Goal: Communication & Community: Ask a question

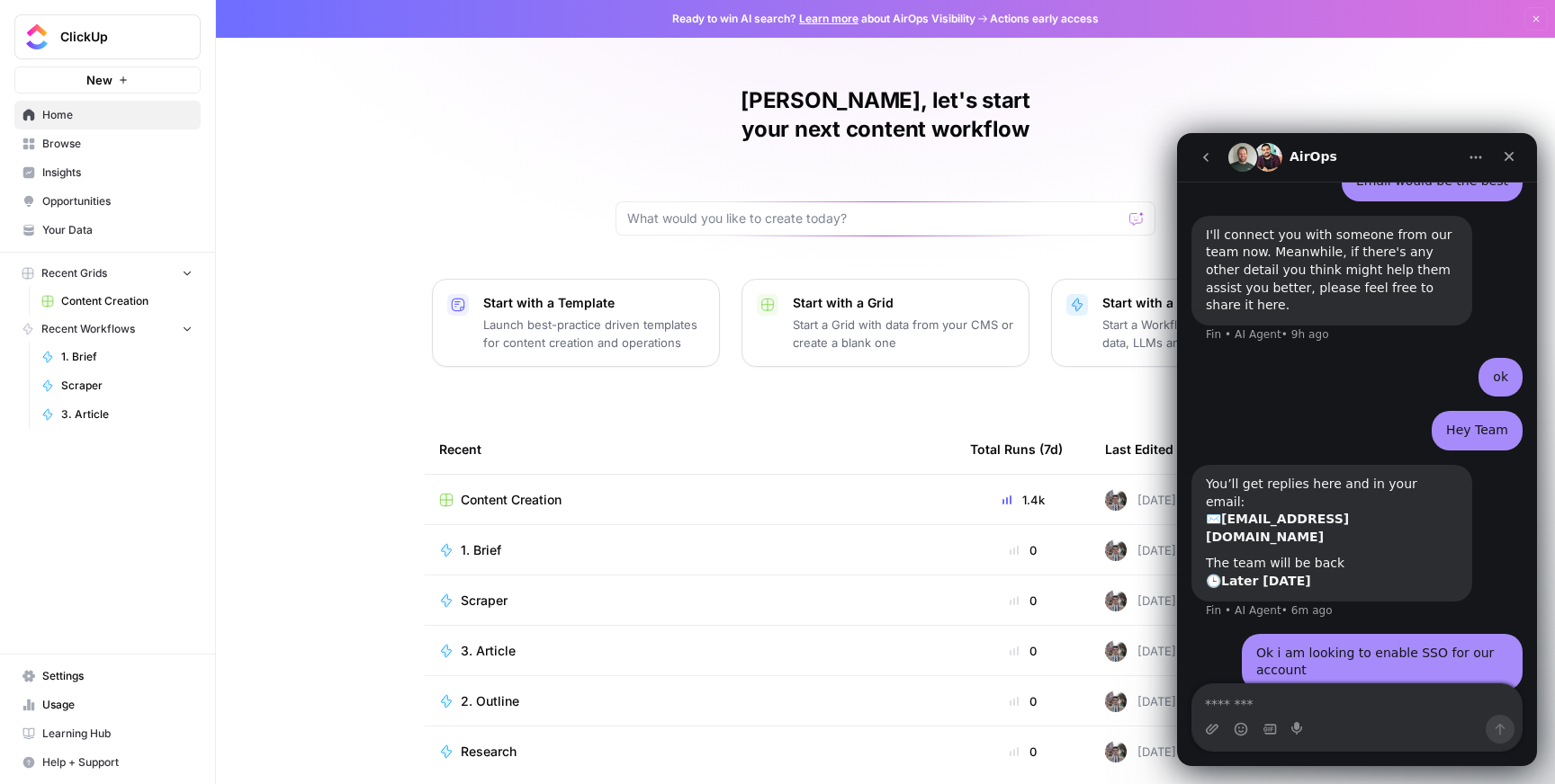
scroll to position [1368, 0]
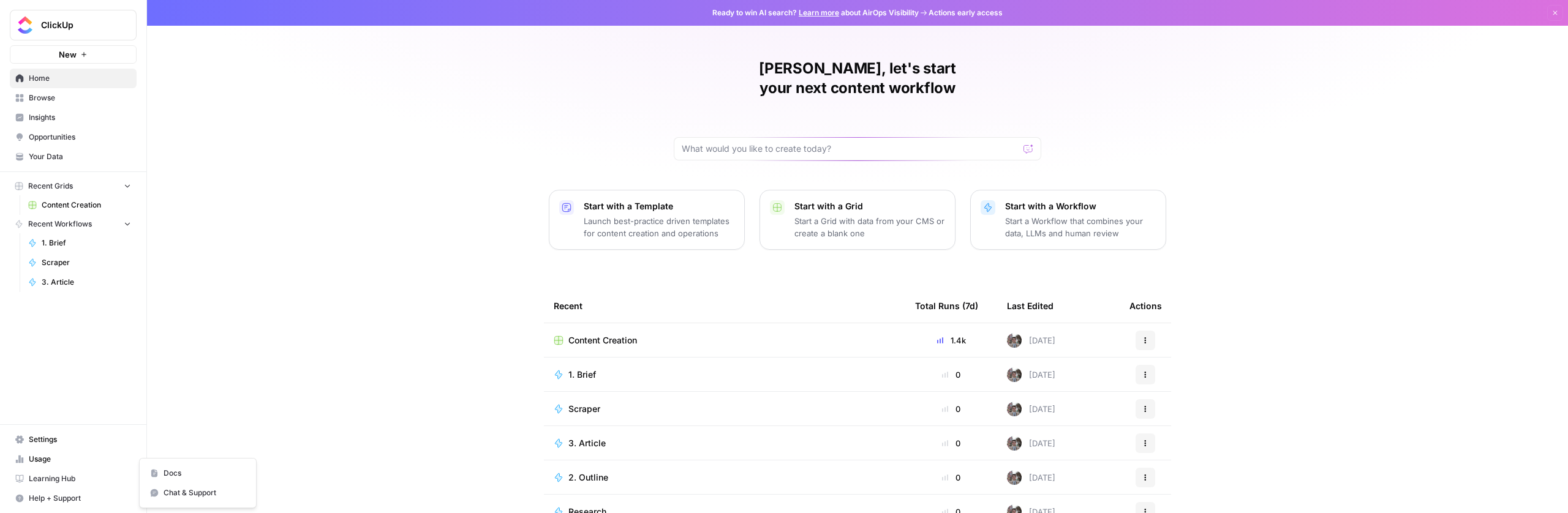
click at [59, 500] on span "Help + Support" at bounding box center [79, 498] width 102 height 11
click at [188, 494] on span "Chat & Support" at bounding box center [204, 493] width 82 height 11
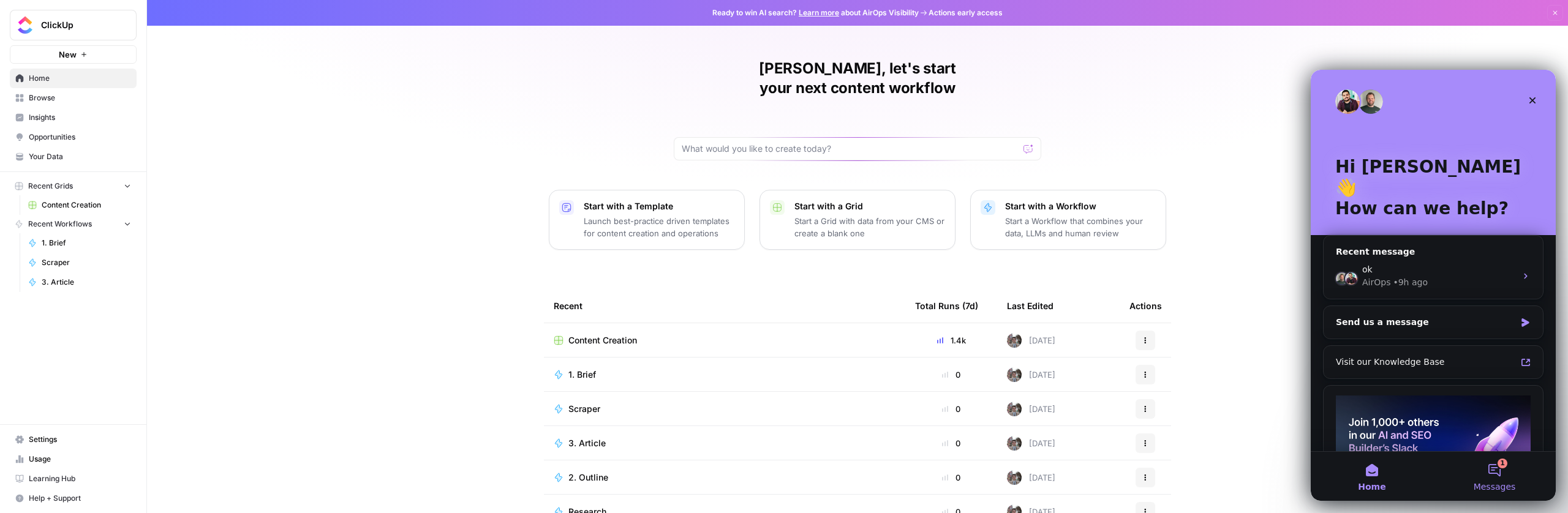
click at [1503, 480] on button "1 Messages" at bounding box center [1494, 476] width 123 height 49
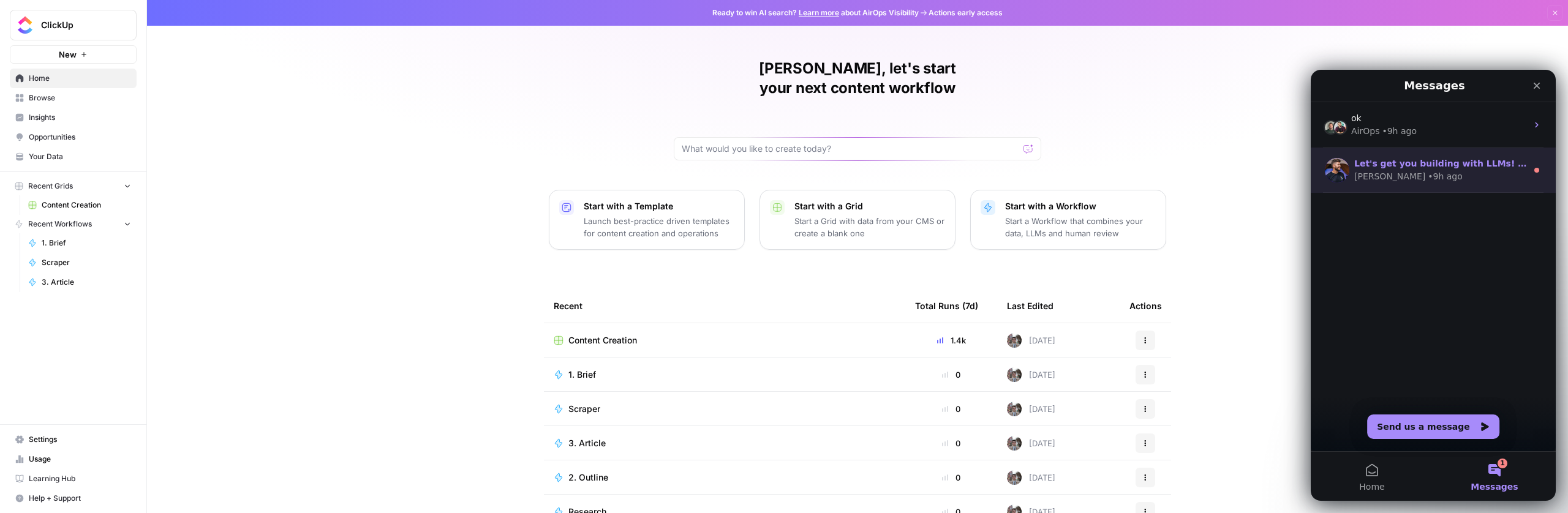
click at [1428, 172] on div "[PERSON_NAME] • 9h ago" at bounding box center [1440, 176] width 173 height 13
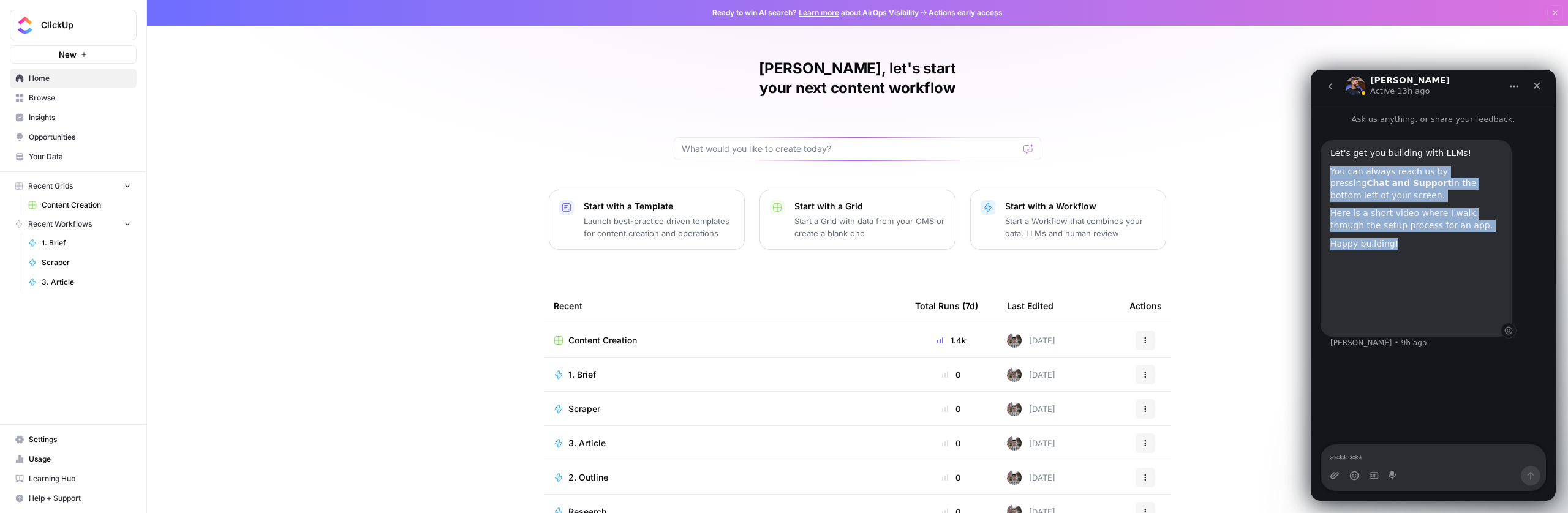
drag, startPoint x: 1326, startPoint y: 171, endPoint x: 1489, endPoint y: 241, distance: 177.4
click at [1489, 241] on div "Let's get you building with LLMs! You can always reach us by pressing Chat and …" at bounding box center [1416, 238] width 191 height 196
click at [1329, 78] on button "go back" at bounding box center [1330, 87] width 24 height 24
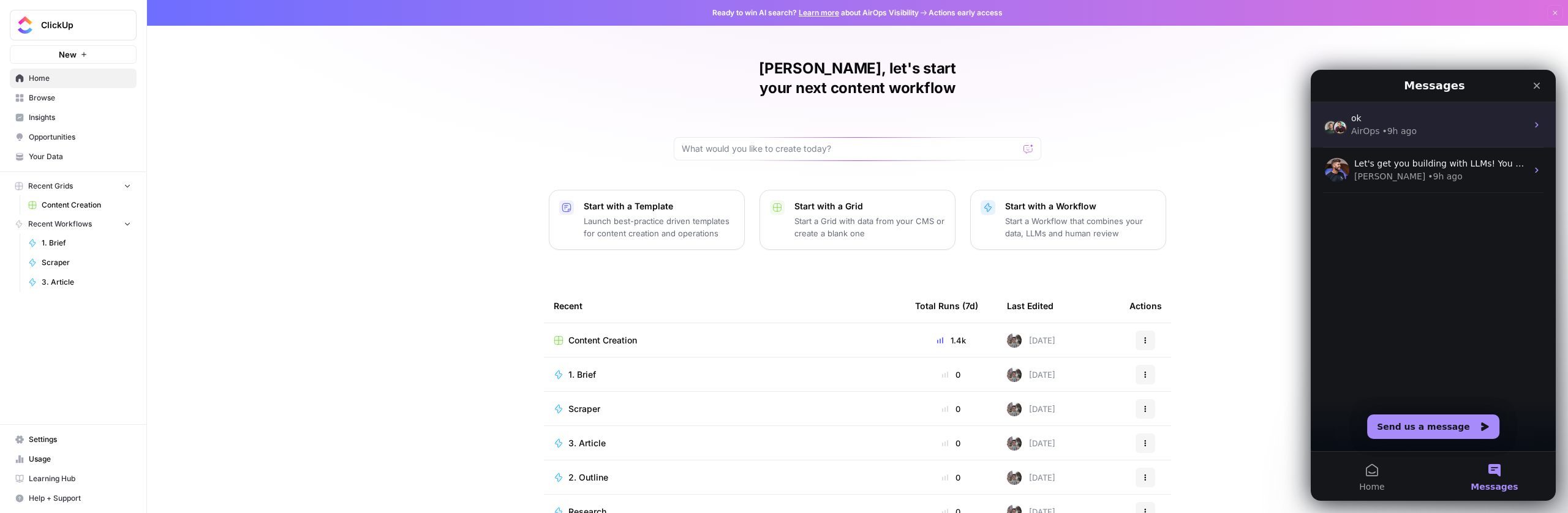
click at [1392, 132] on div "• 9h ago" at bounding box center [1399, 131] width 35 height 13
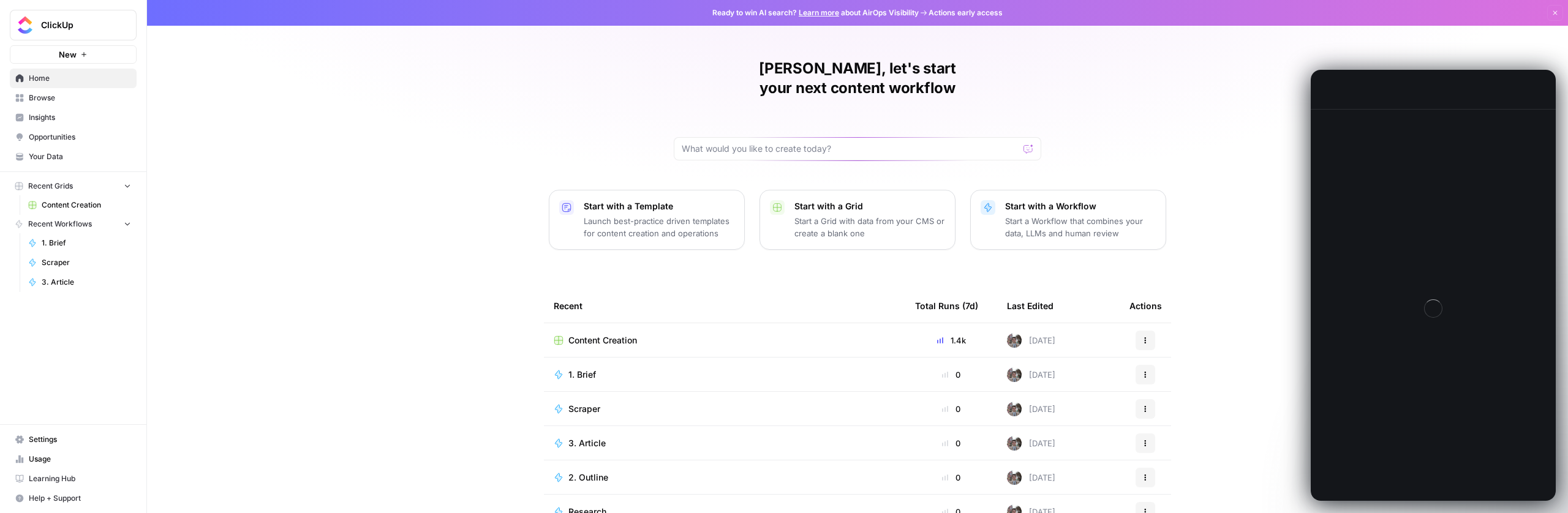
scroll to position [743, 0]
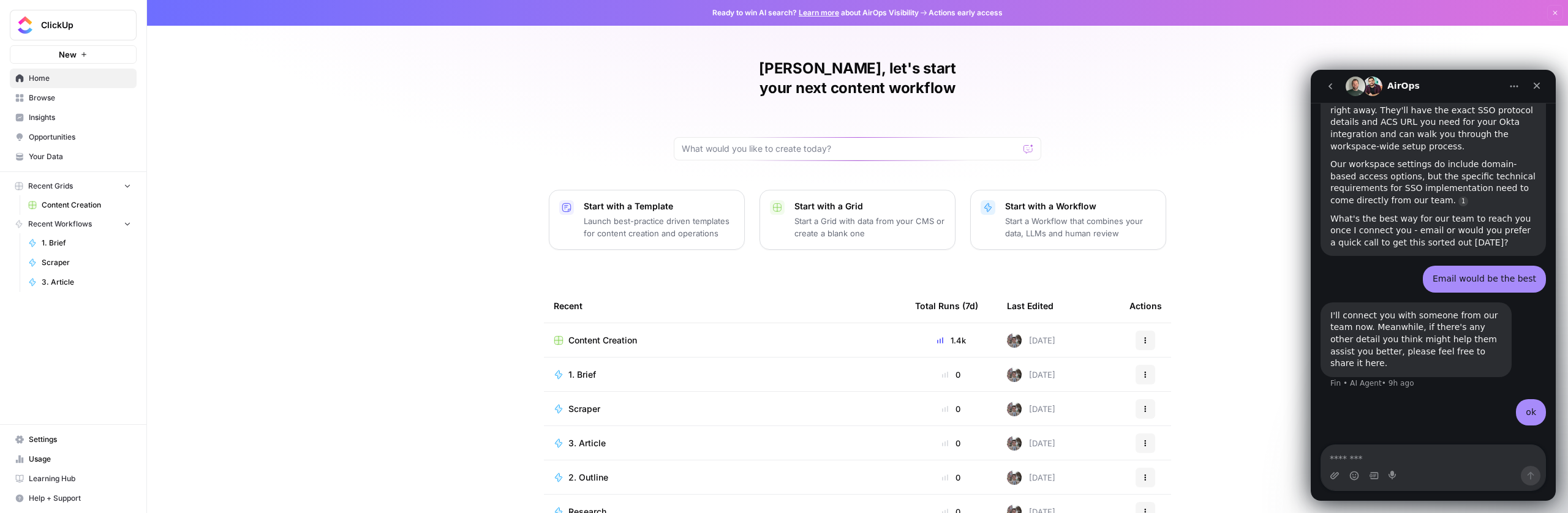
click at [1369, 309] on div "I'll connect you with someone from our team now. Meanwhile, if there's any othe…" at bounding box center [1416, 339] width 172 height 60
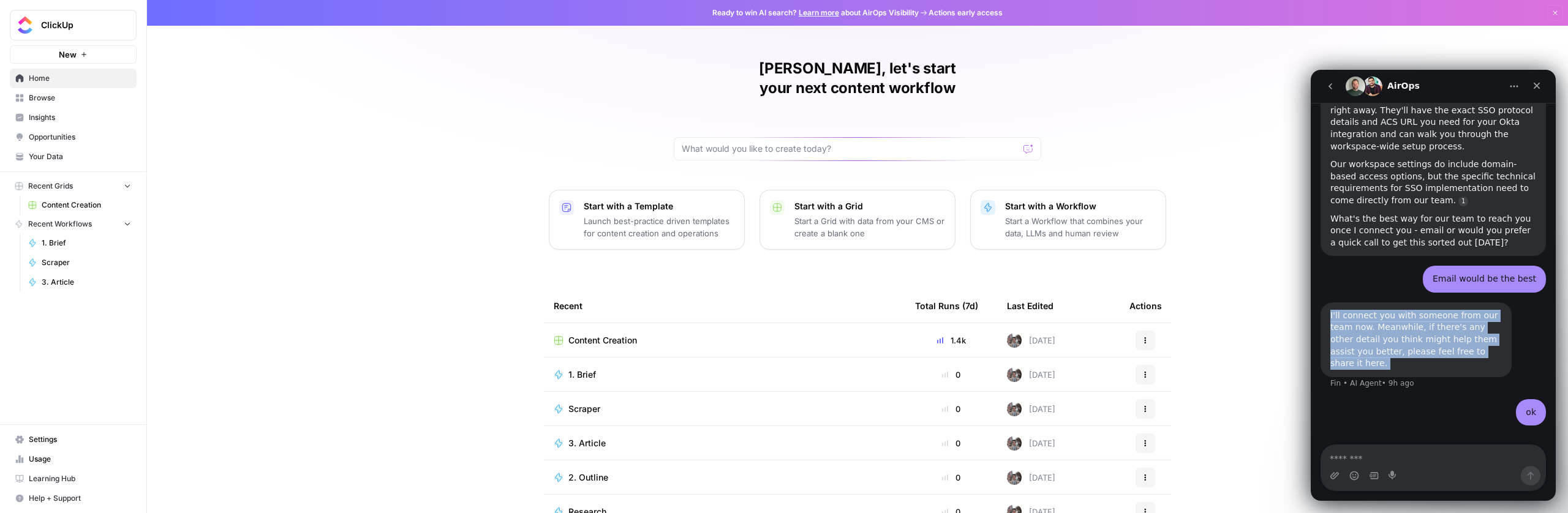
click at [1369, 309] on div "I'll connect you with someone from our team now. Meanwhile, if there's any othe…" at bounding box center [1416, 339] width 172 height 60
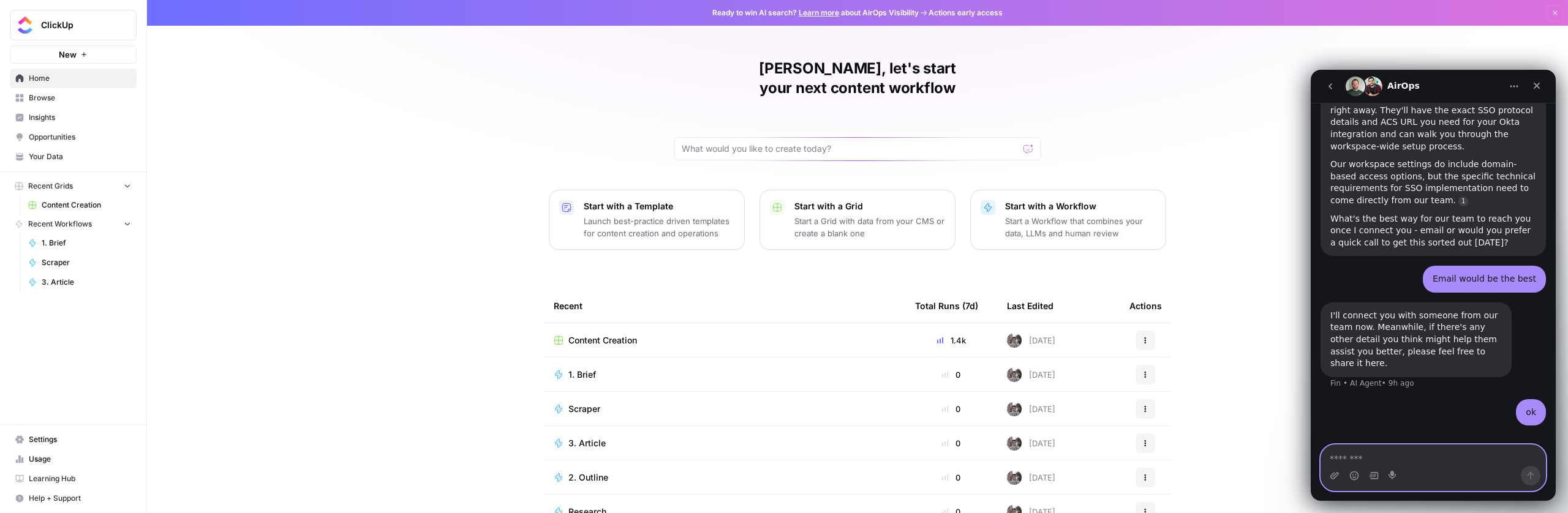
click at [1423, 463] on textarea "Message…" at bounding box center [1433, 455] width 224 height 21
type textarea "********"
click at [1529, 480] on icon "Send a message…" at bounding box center [1531, 476] width 10 height 10
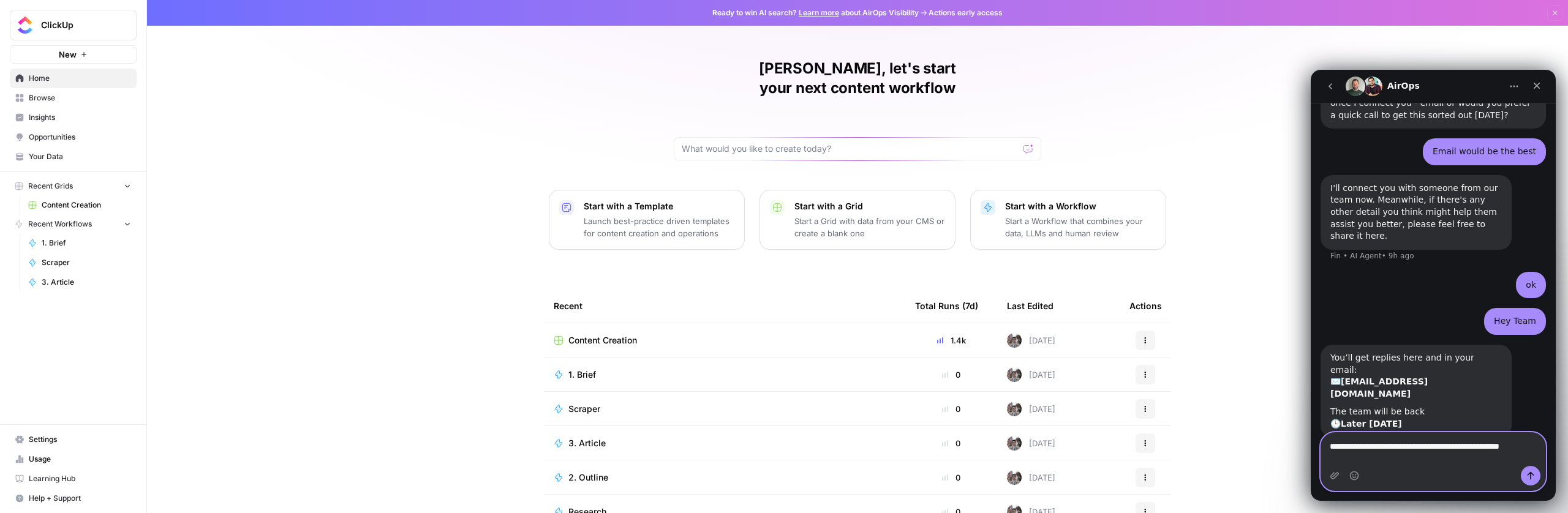
scroll to position [882, 0]
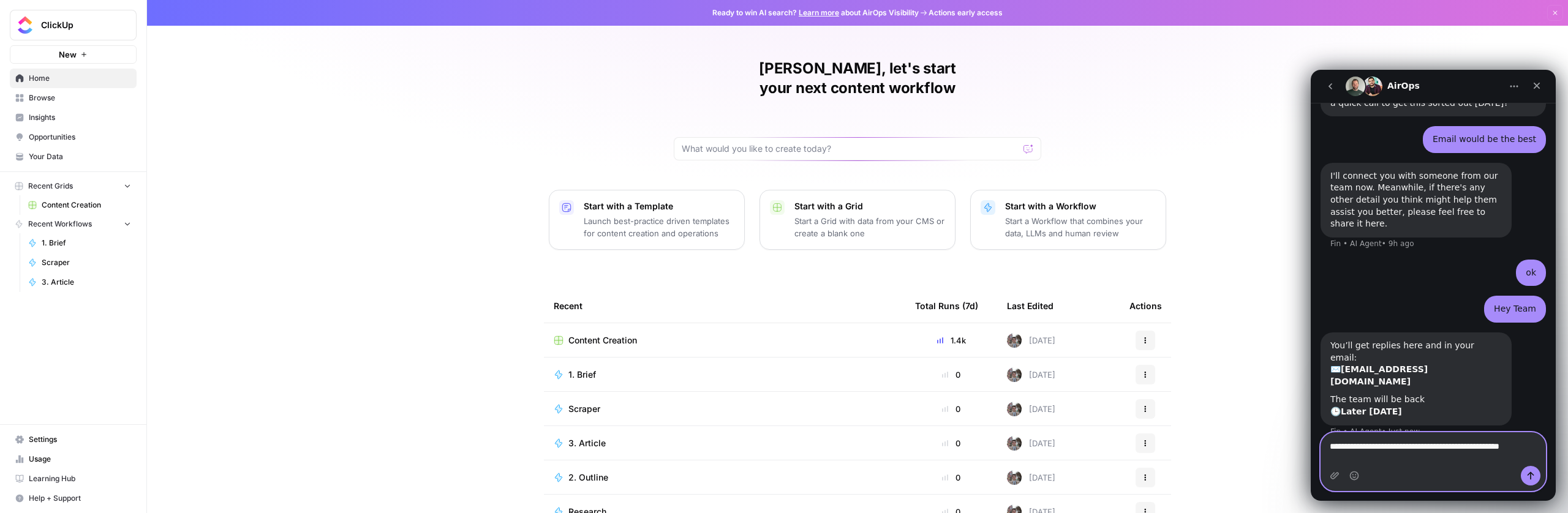
type textarea "**********"
click at [1383, 364] on b "[EMAIL_ADDRESS][DOMAIN_NAME]" at bounding box center [1379, 375] width 97 height 22
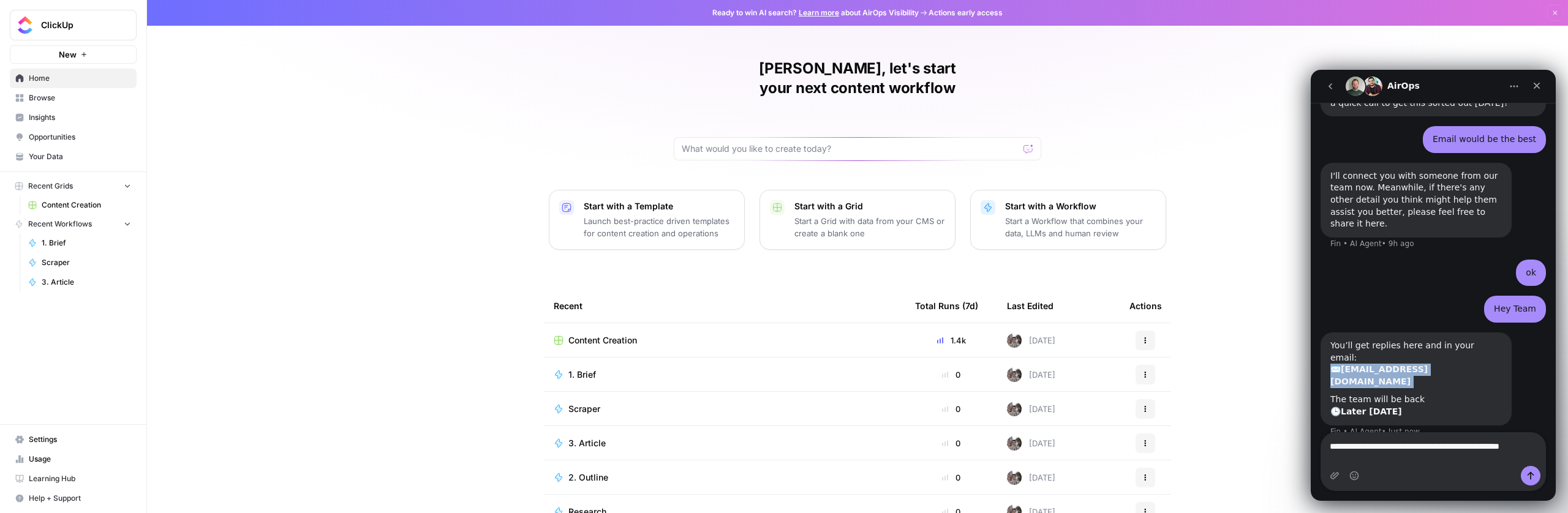
click at [1383, 364] on b "[EMAIL_ADDRESS][DOMAIN_NAME]" at bounding box center [1379, 375] width 97 height 22
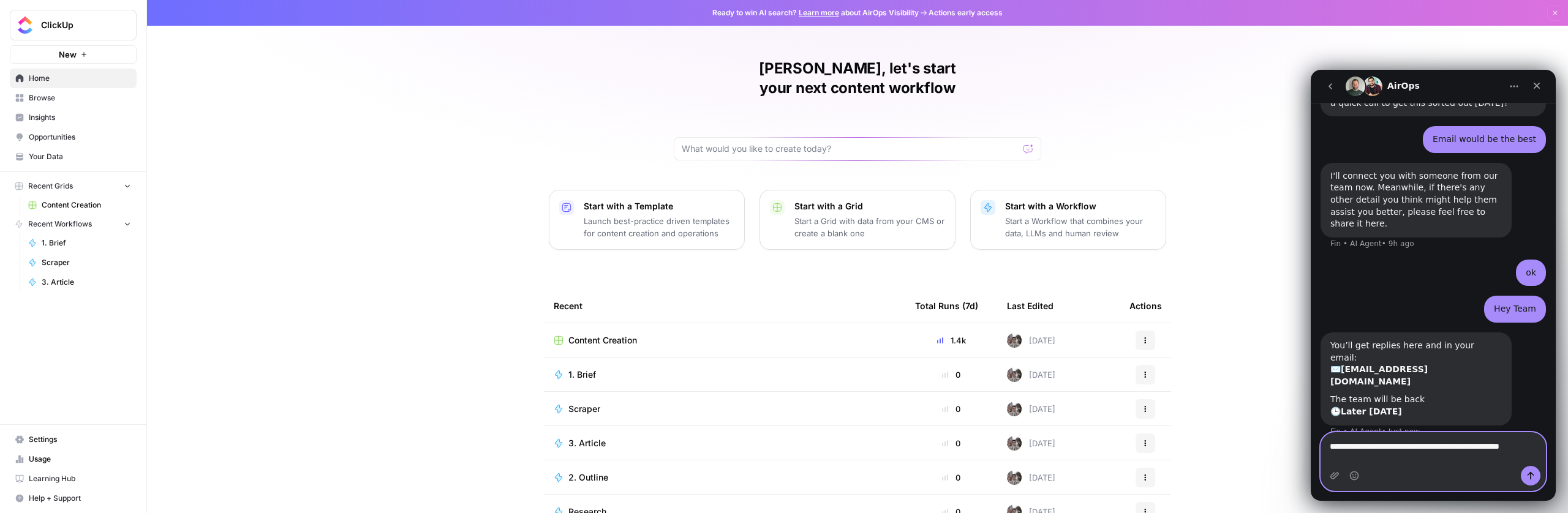
drag, startPoint x: 1396, startPoint y: 455, endPoint x: 1250, endPoint y: 428, distance: 148.5
click at [1310, 428] on html "AirOps Ask us anything, or share your feedback. Hi there! This is Fin speaking.…" at bounding box center [1433, 285] width 245 height 431
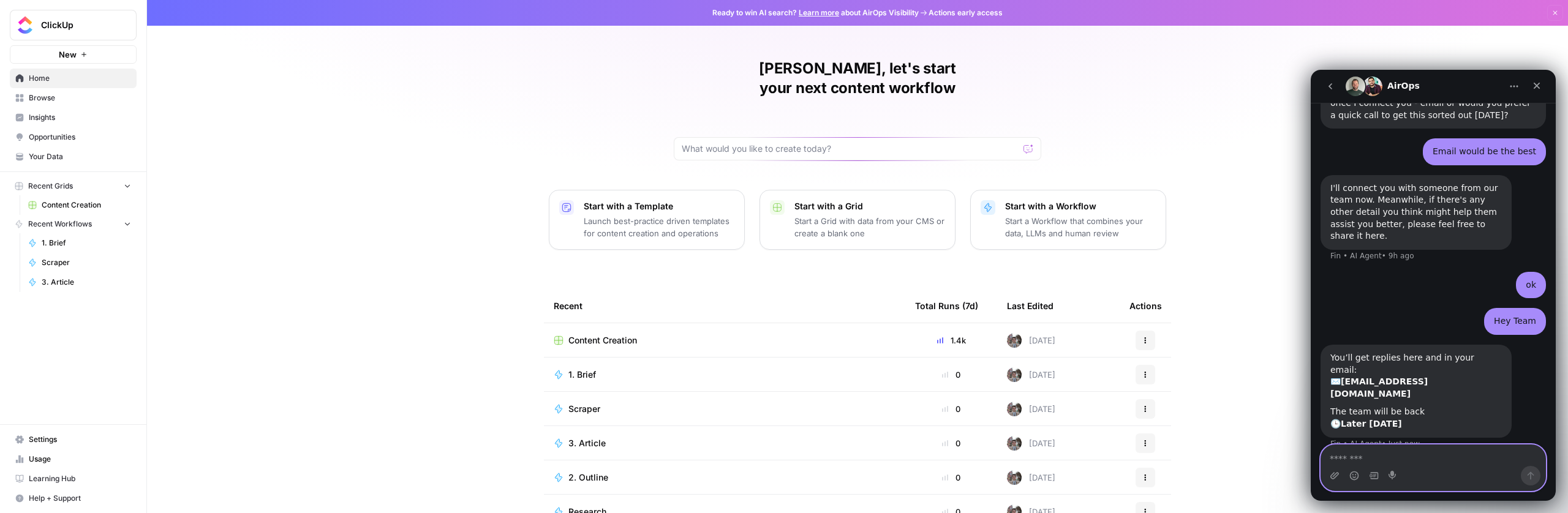
click at [1389, 460] on textarea "Message…" at bounding box center [1433, 455] width 224 height 21
type textarea "**********"
click at [1527, 480] on button "Send a message…" at bounding box center [1531, 476] width 20 height 20
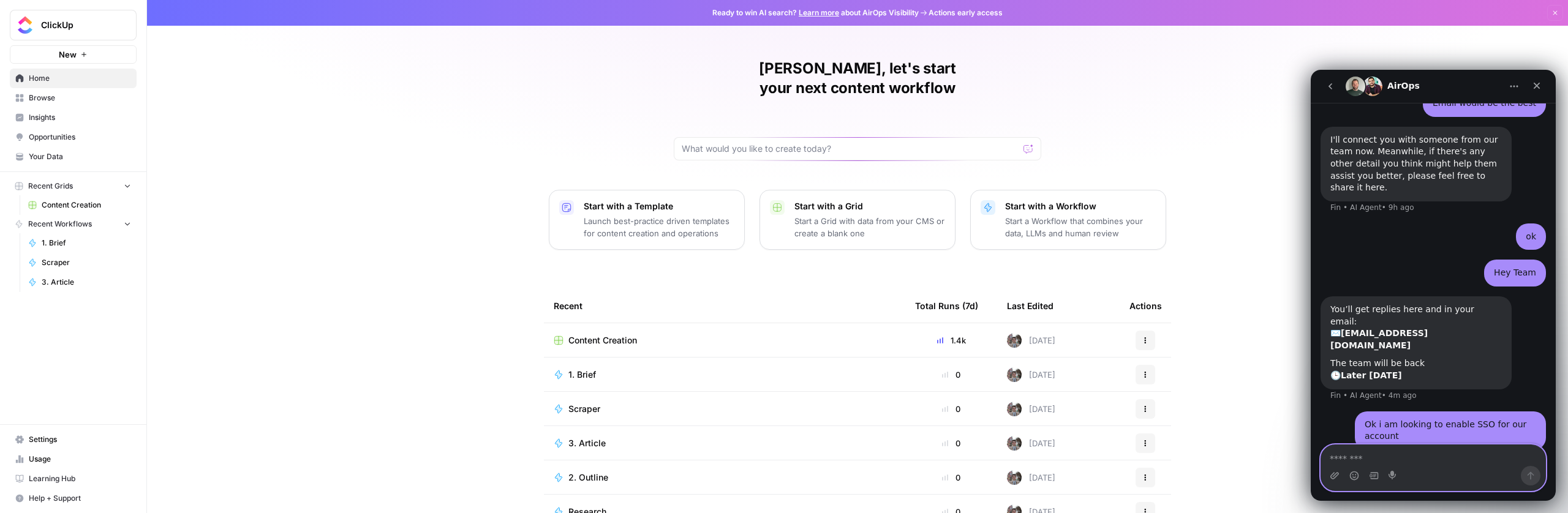
scroll to position [918, 0]
